Goal: Task Accomplishment & Management: Manage account settings

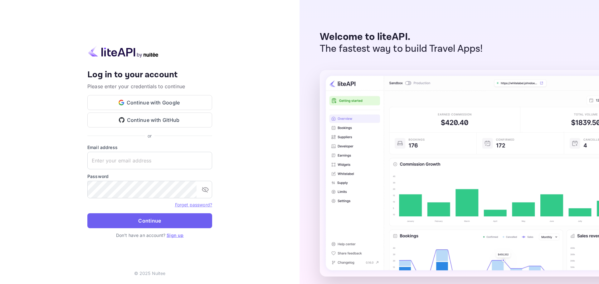
type input "[PERSON_NAME][EMAIL_ADDRESS][PERSON_NAME][DOMAIN_NAME]"
click at [118, 221] on button "Continue" at bounding box center [149, 221] width 125 height 15
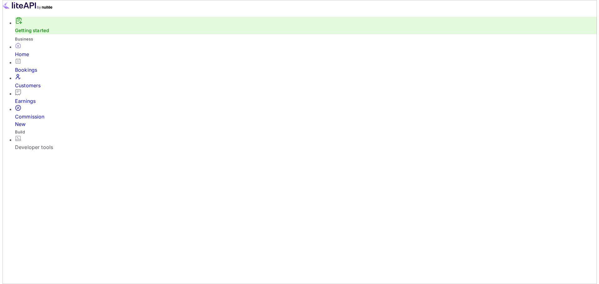
scroll to position [97, 157]
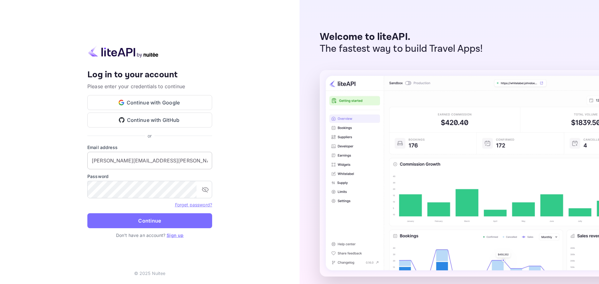
click at [132, 162] on input "[PERSON_NAME][EMAIL_ADDRESS][PERSON_NAME][DOMAIN_NAME]" at bounding box center [149, 160] width 125 height 17
type input "[EMAIL_ADDRESS][DOMAIN_NAME]"
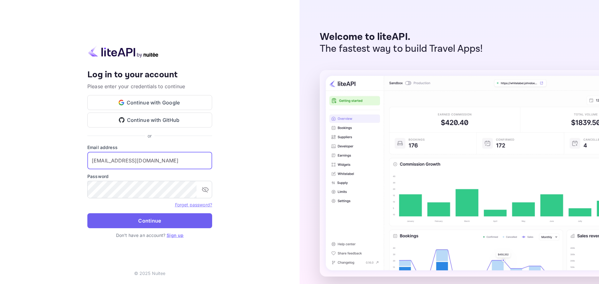
click at [147, 222] on button "Continue" at bounding box center [149, 221] width 125 height 15
